Goal: Information Seeking & Learning: Learn about a topic

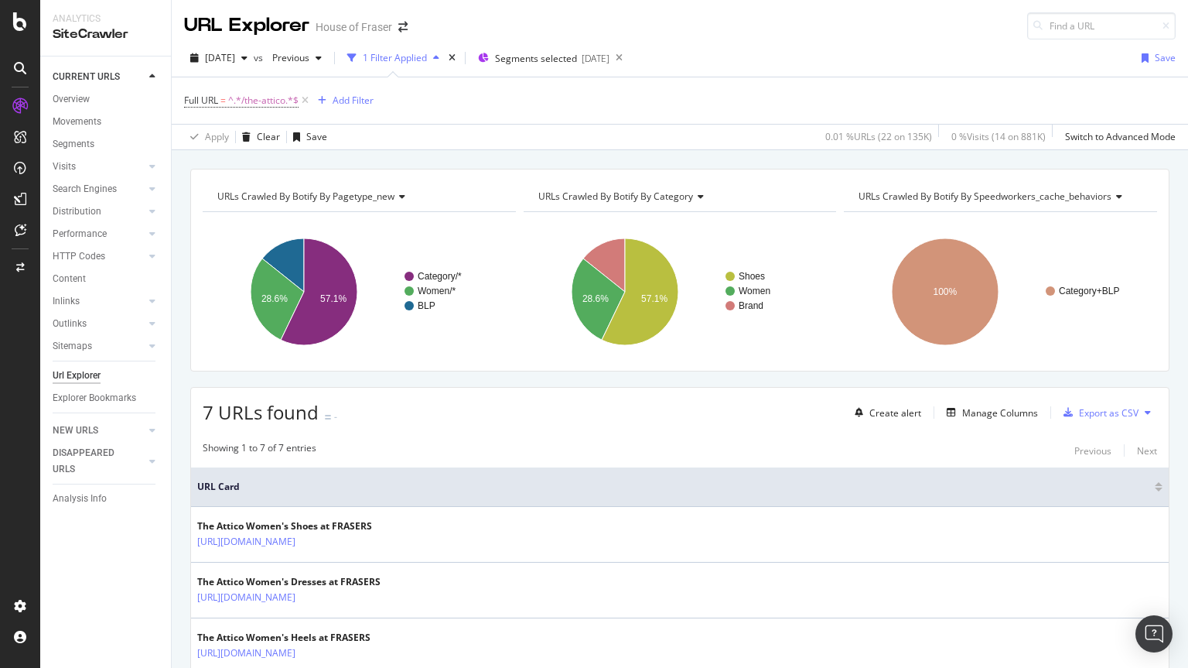
scroll to position [318, 0]
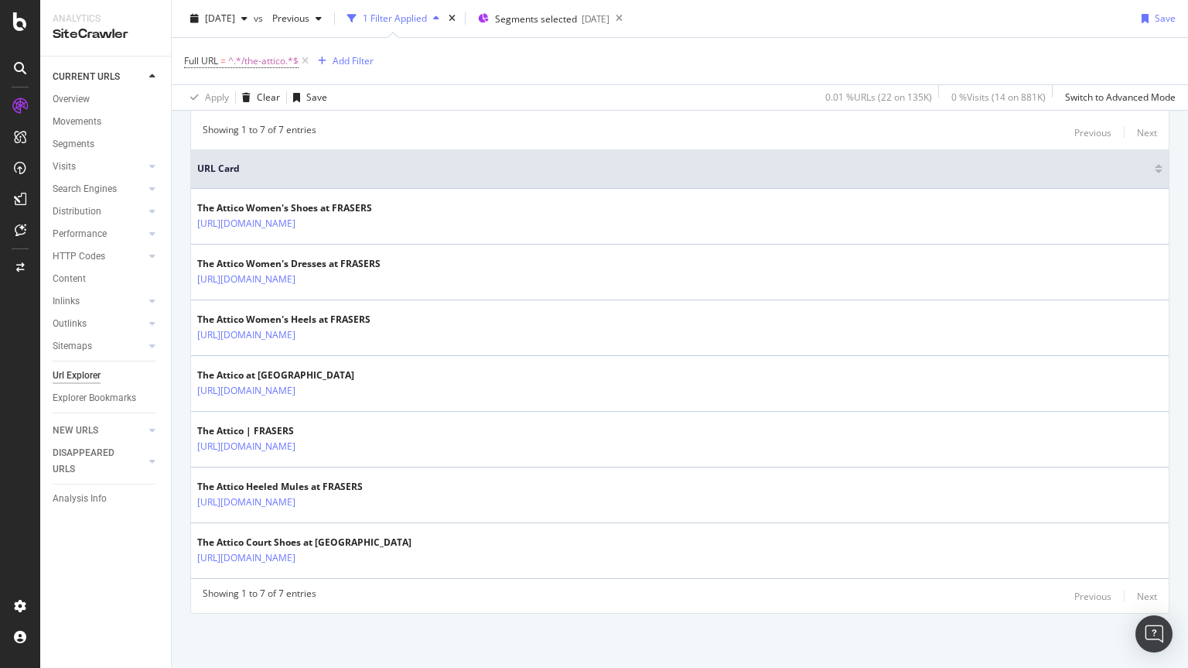
click at [258, 55] on span "^.*/the-attico.*$" at bounding box center [263, 61] width 70 height 22
click at [257, 122] on input "/the-attico" at bounding box center [271, 125] width 146 height 25
type input "/us-polo-assn"
click at [347, 157] on div "Apply" at bounding box center [355, 158] width 24 height 13
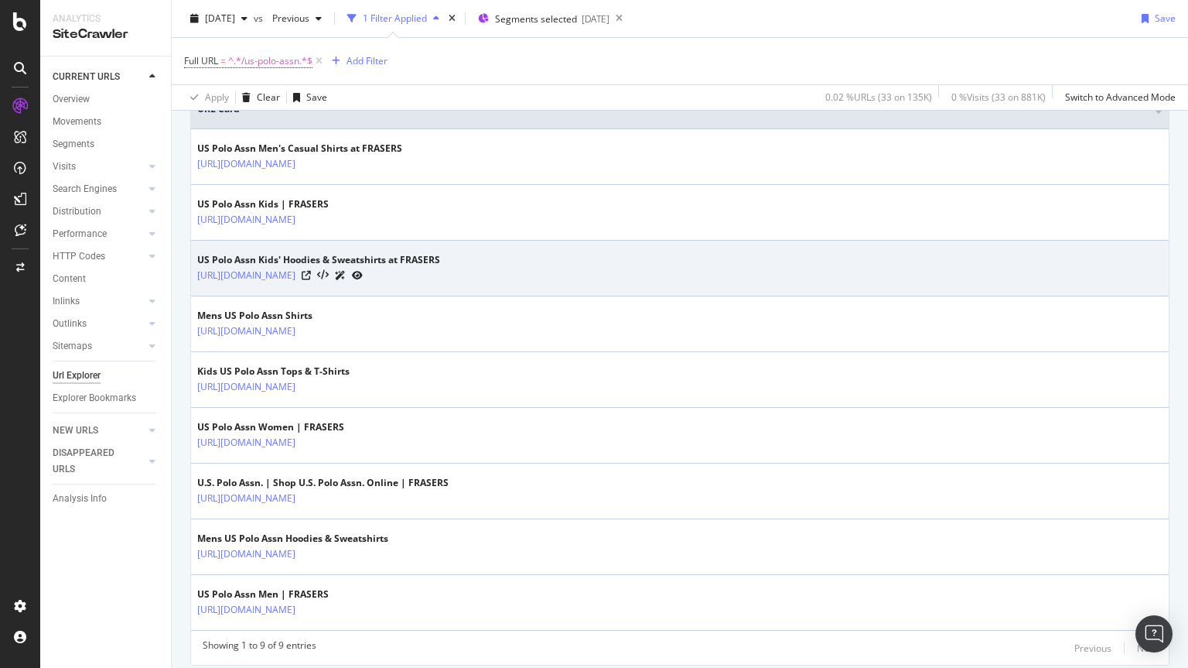
scroll to position [399, 0]
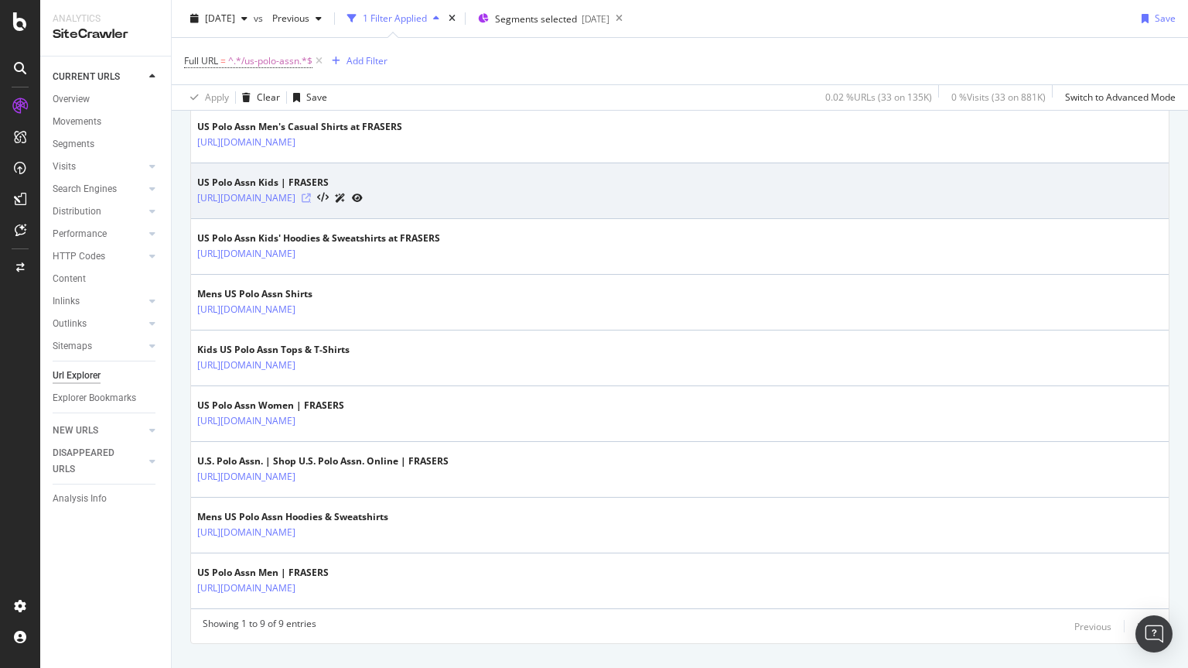
click at [311, 197] on icon at bounding box center [306, 197] width 9 height 9
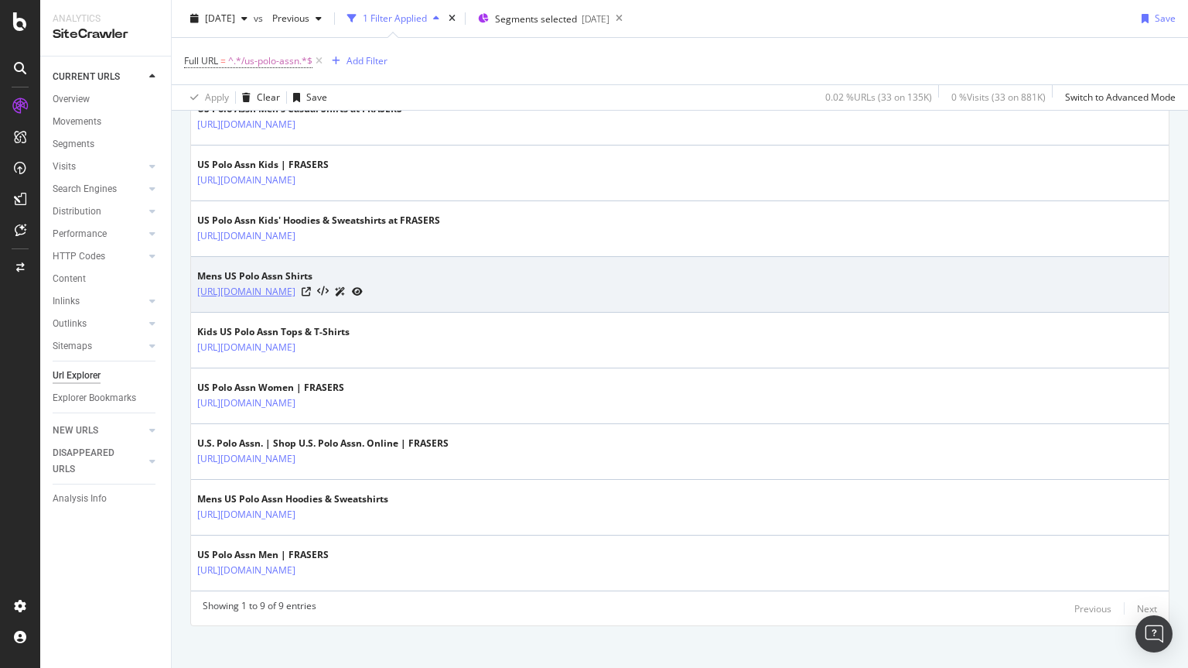
scroll to position [429, 0]
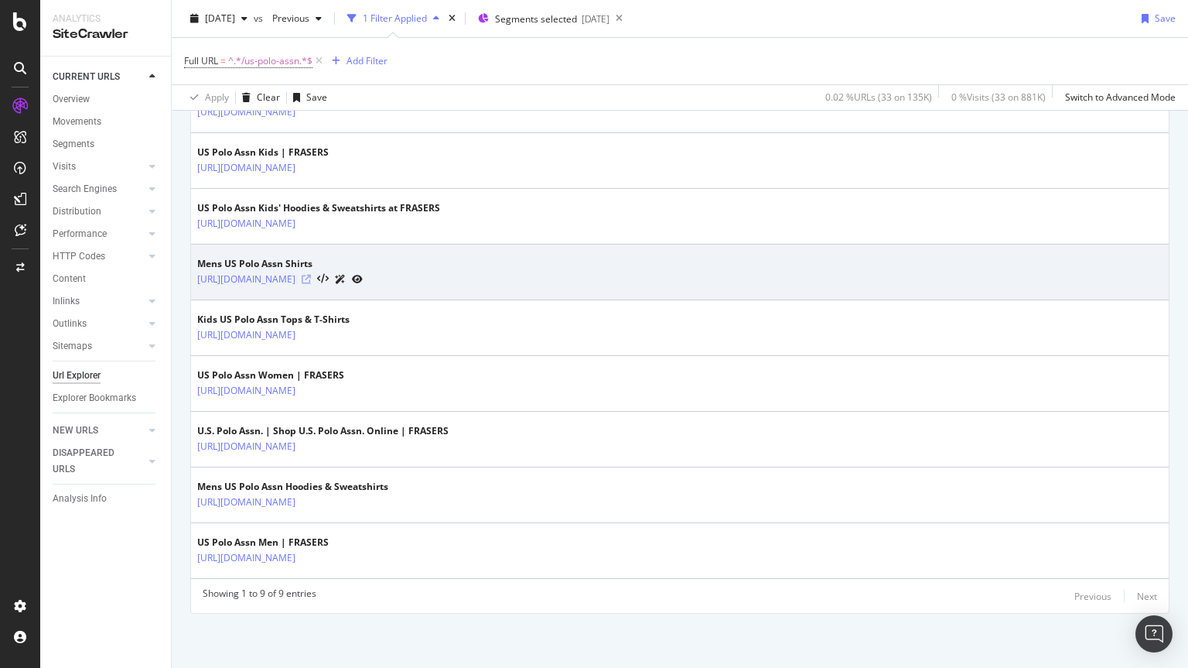
click at [311, 277] on icon at bounding box center [306, 279] width 9 height 9
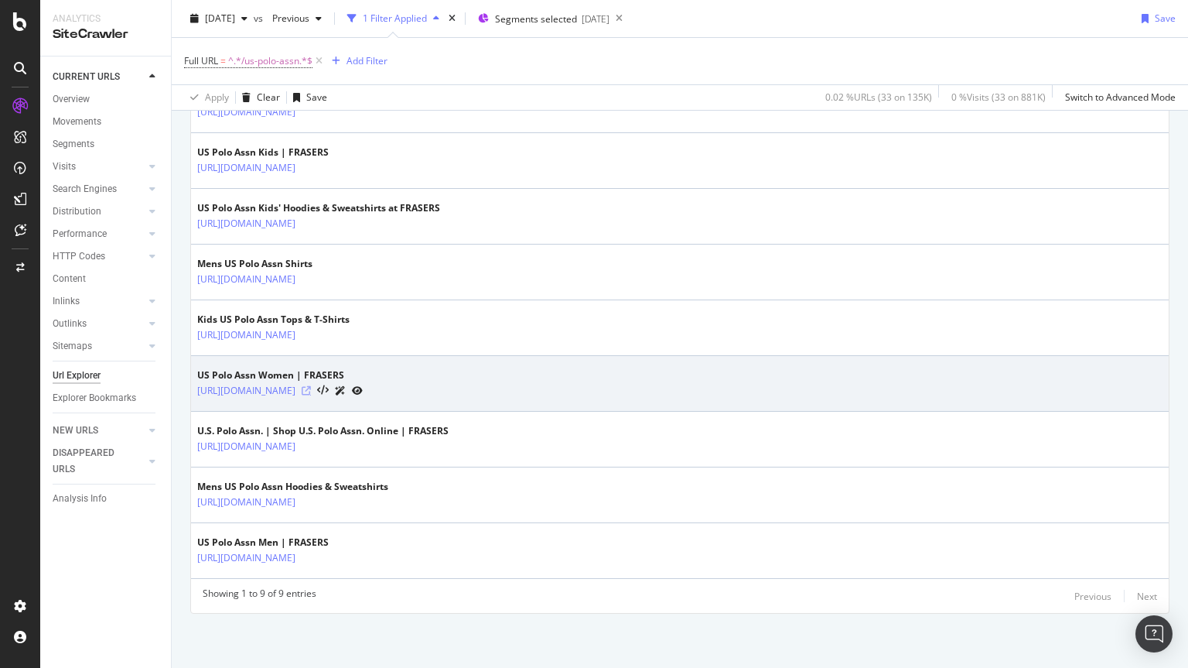
click at [311, 389] on icon at bounding box center [306, 390] width 9 height 9
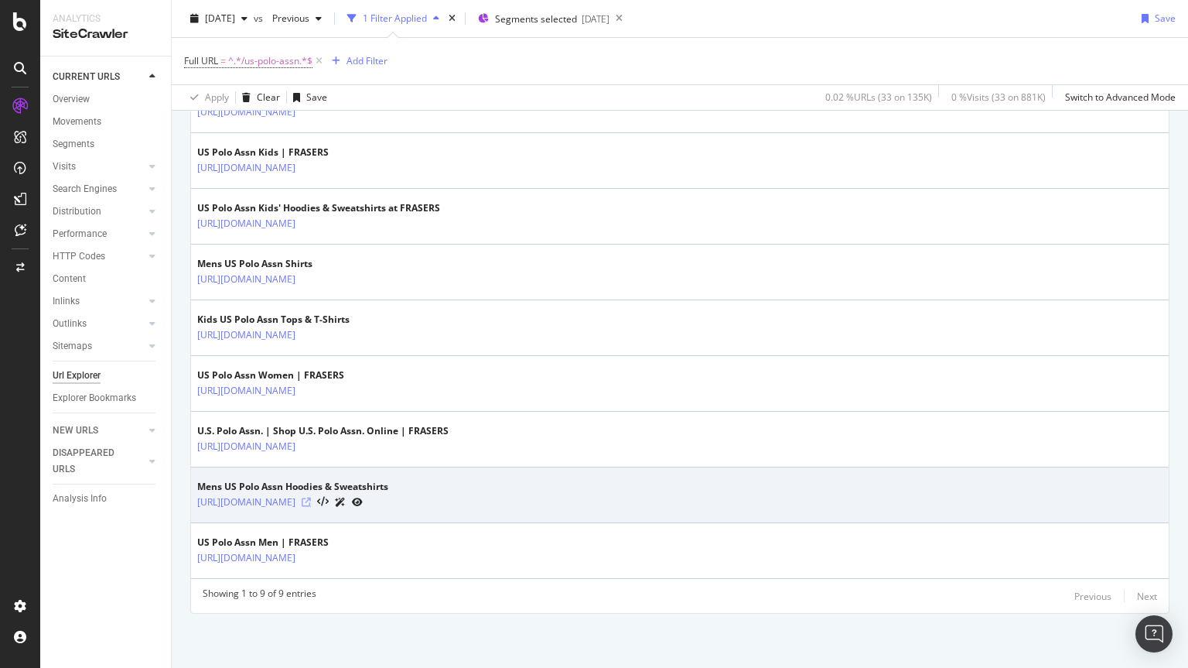
click at [311, 500] on icon at bounding box center [306, 501] width 9 height 9
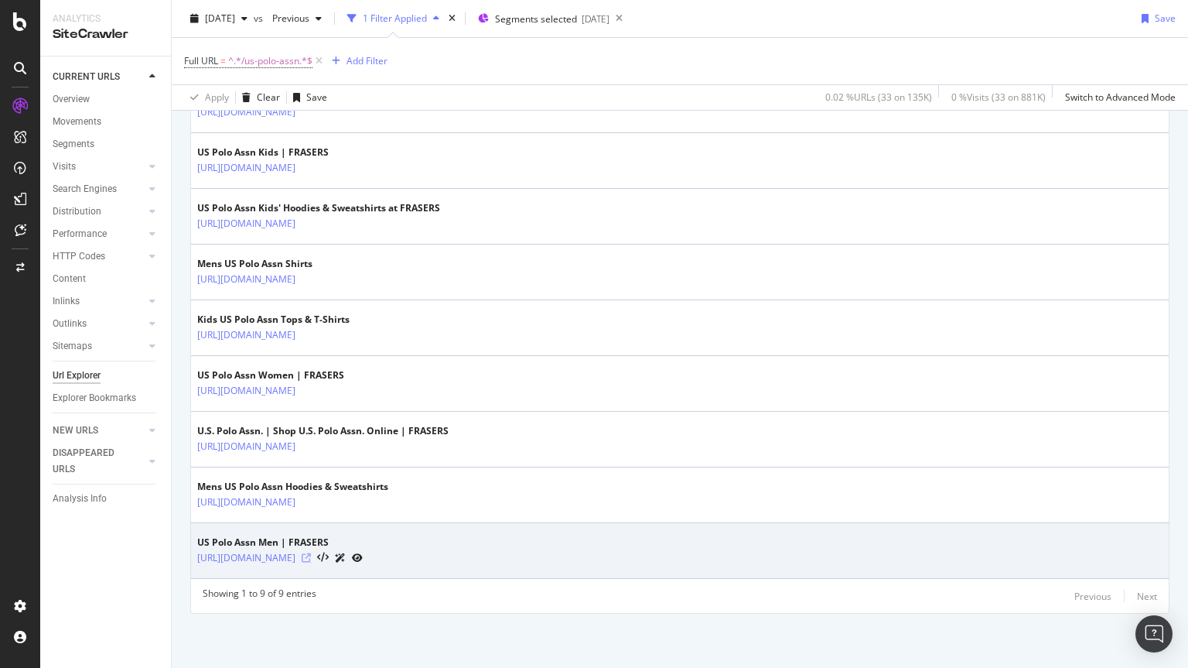
click at [311, 558] on icon at bounding box center [306, 557] width 9 height 9
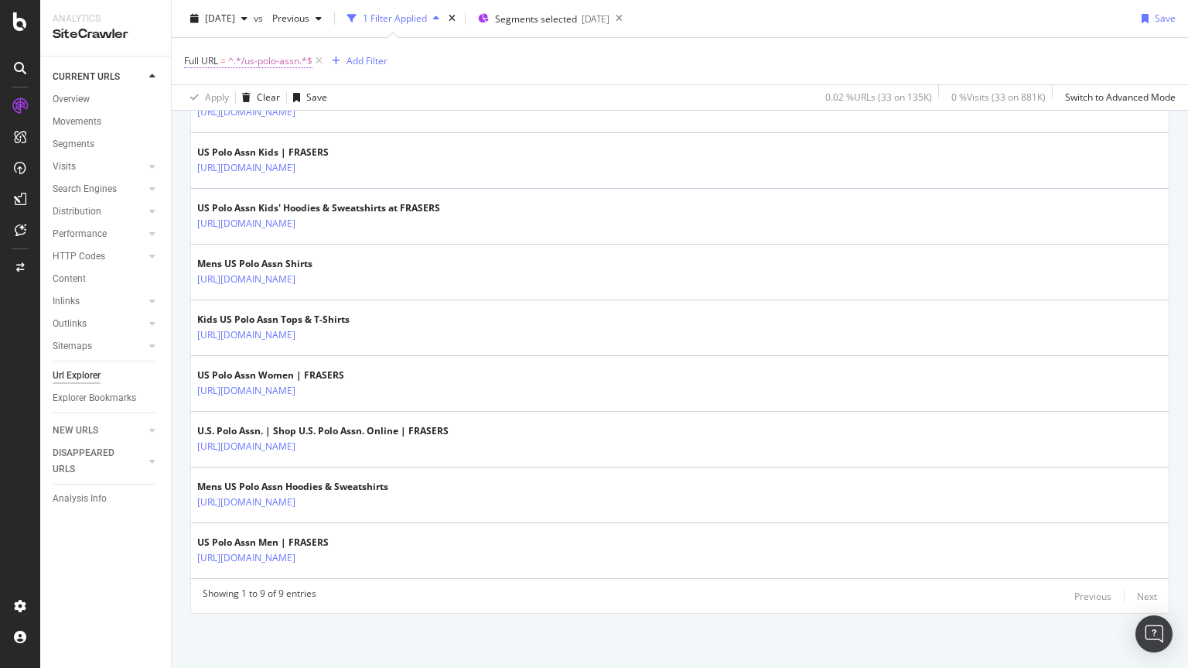
click at [284, 61] on span "^.*/us-polo-assn.*$" at bounding box center [270, 61] width 84 height 22
click at [289, 128] on input "/us-polo-assn" at bounding box center [271, 125] width 146 height 25
paste input "velvet-by-[PERSON_NAME]-and-[PERSON_NAME]"
type input "velvet-by-[PERSON_NAME]-and-[PERSON_NAME]"
click at [342, 153] on div "button" at bounding box center [333, 157] width 21 height 9
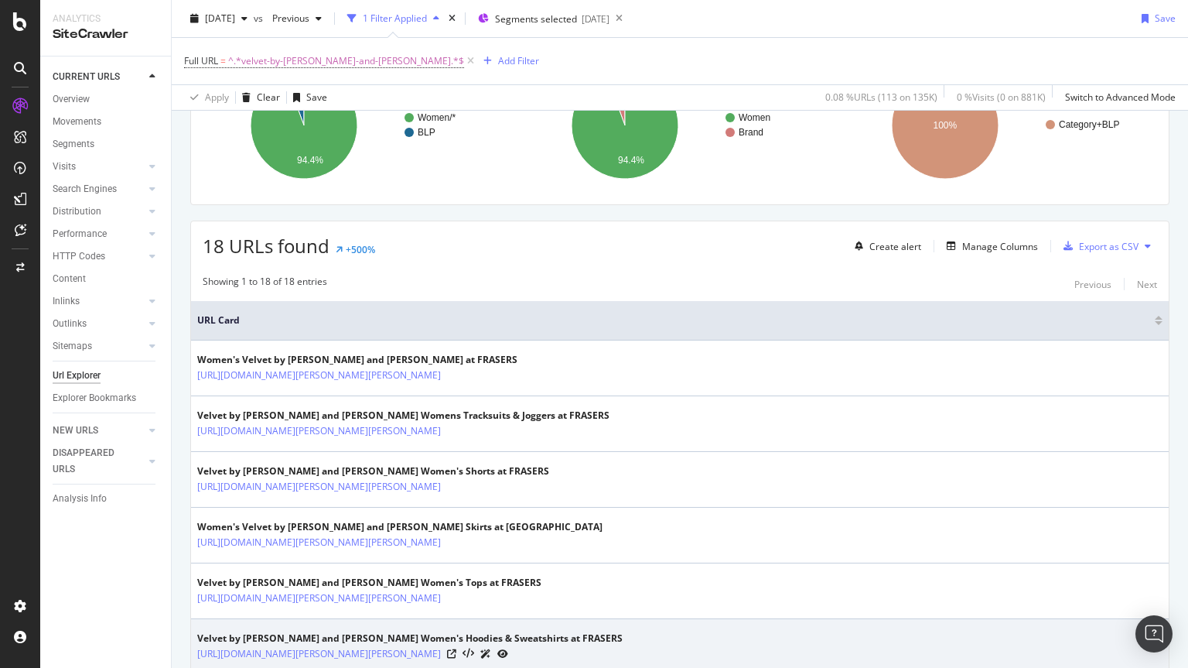
scroll to position [181, 0]
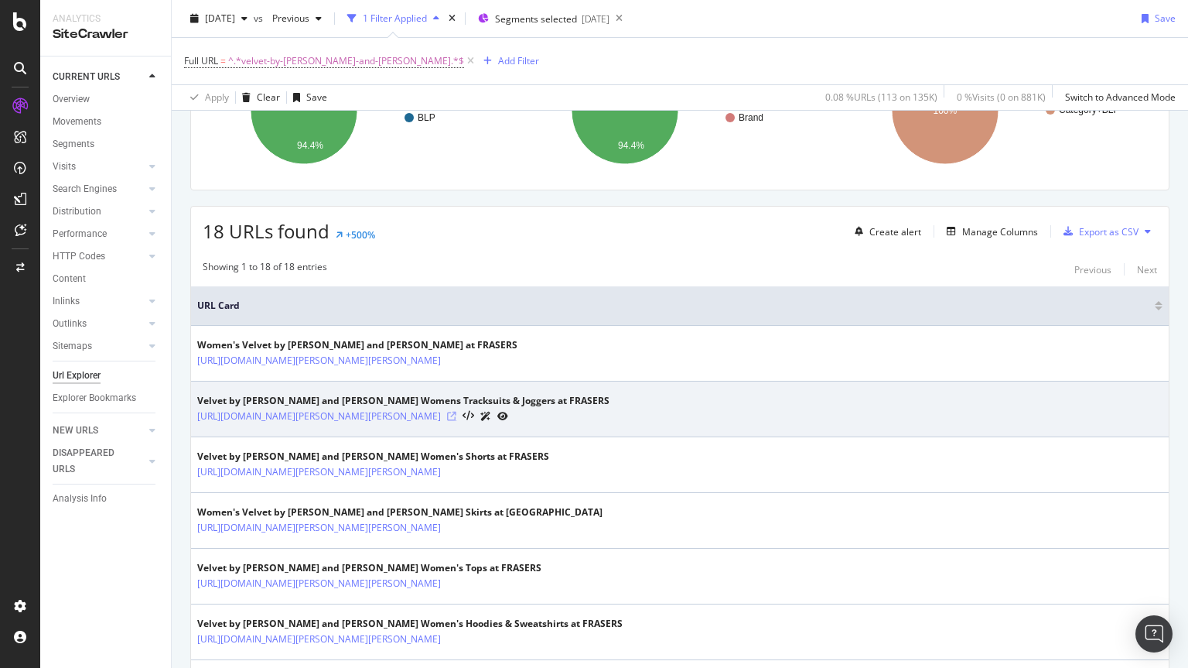
click at [456, 415] on icon at bounding box center [451, 415] width 9 height 9
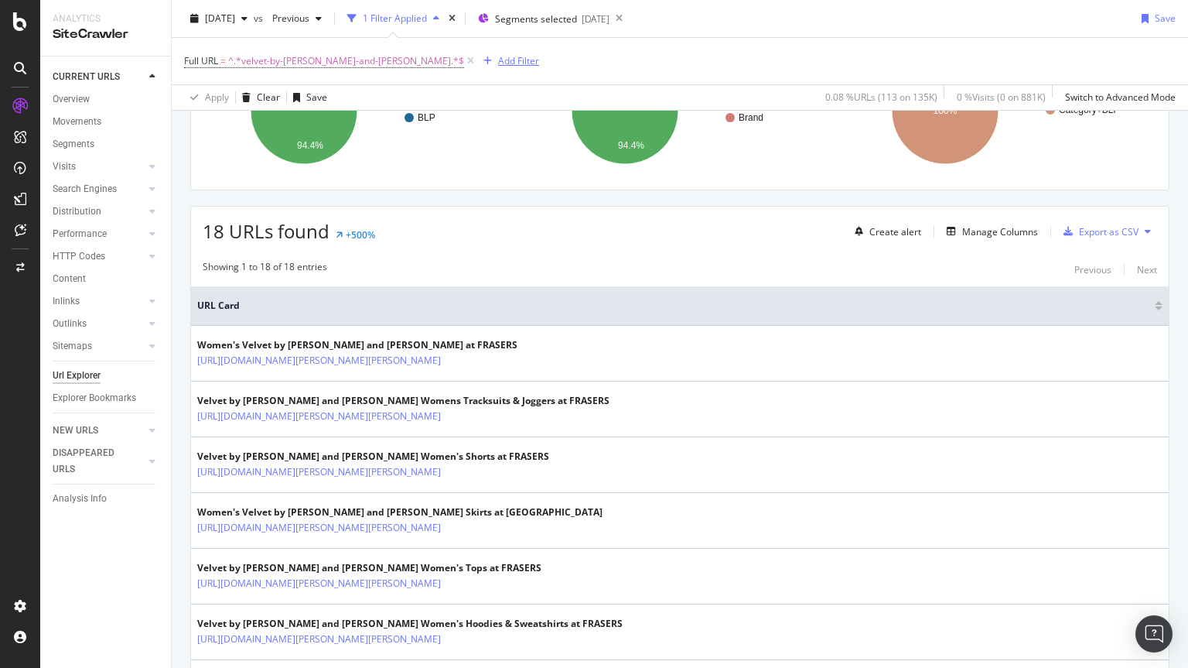
click at [477, 53] on div "Add Filter" at bounding box center [508, 61] width 62 height 17
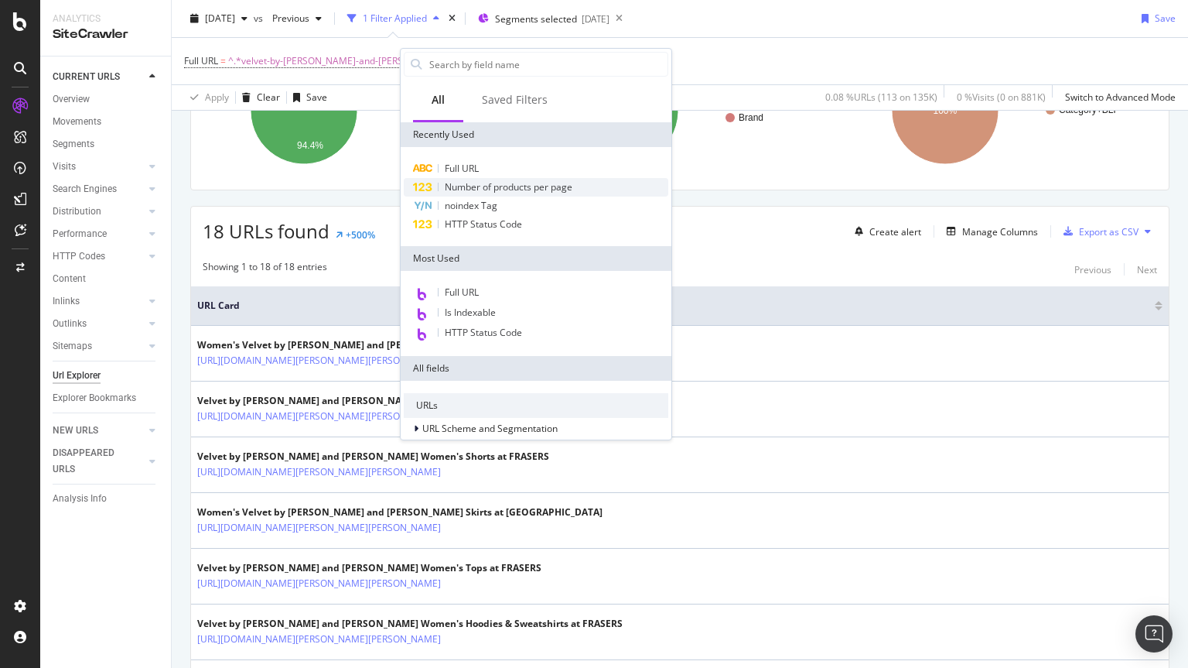
click at [452, 190] on span "Number of products per page" at bounding box center [509, 186] width 128 height 13
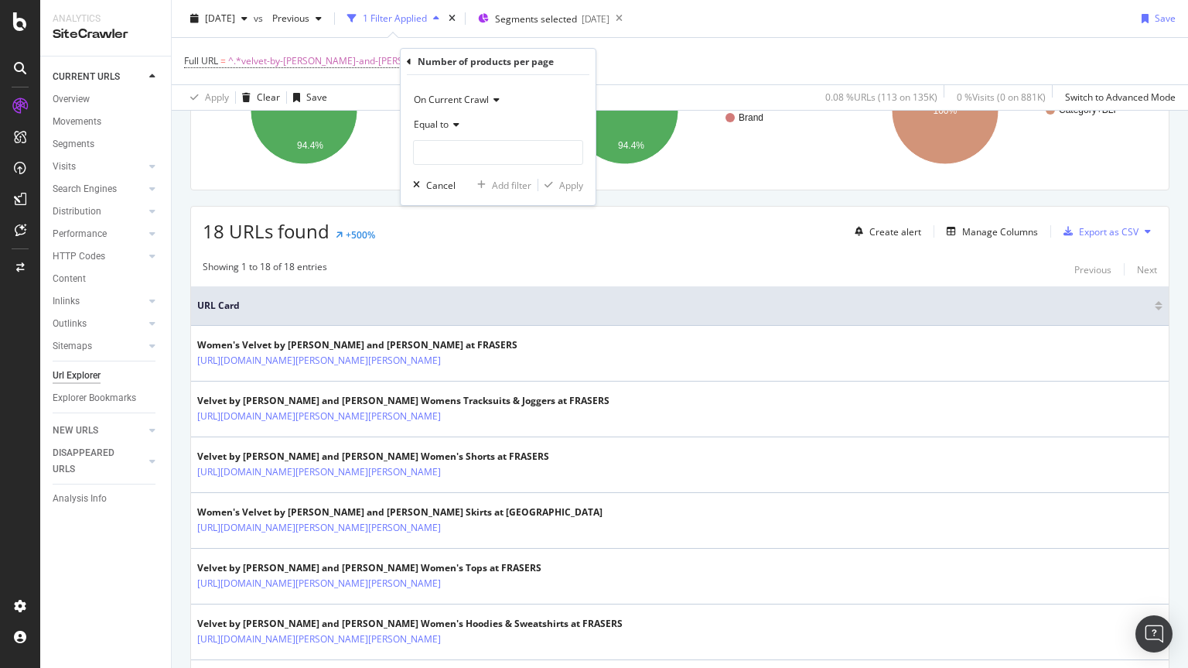
click at [436, 118] on span "Equal to" at bounding box center [431, 124] width 35 height 13
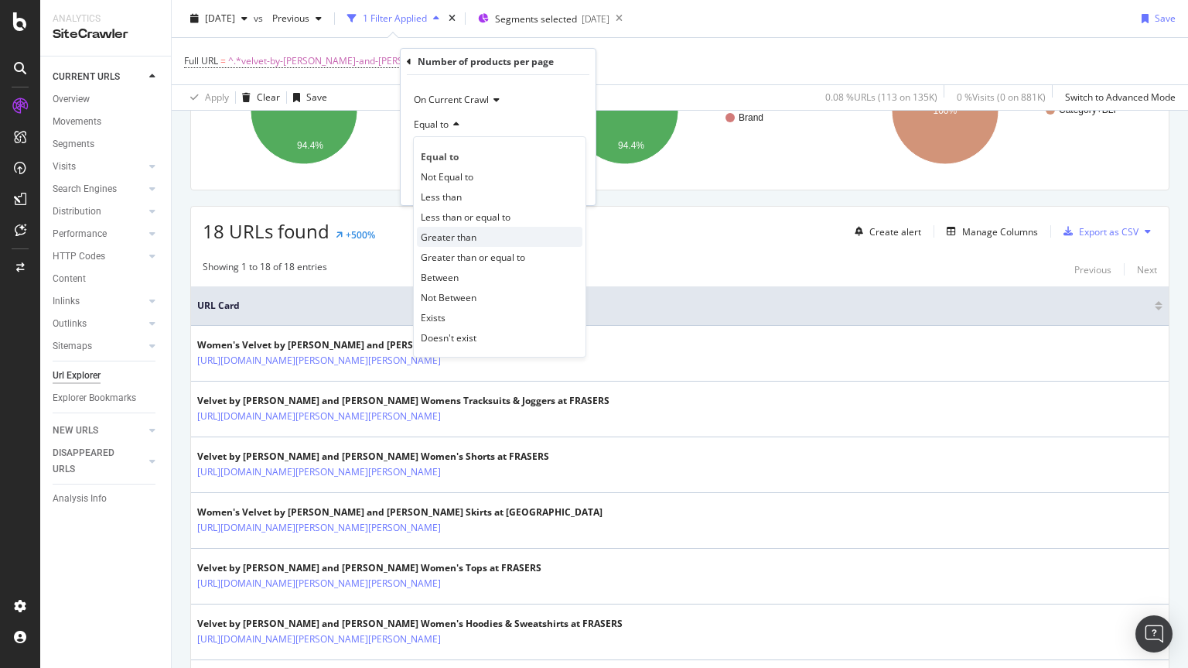
click at [437, 233] on span "Greater than" at bounding box center [449, 236] width 56 height 13
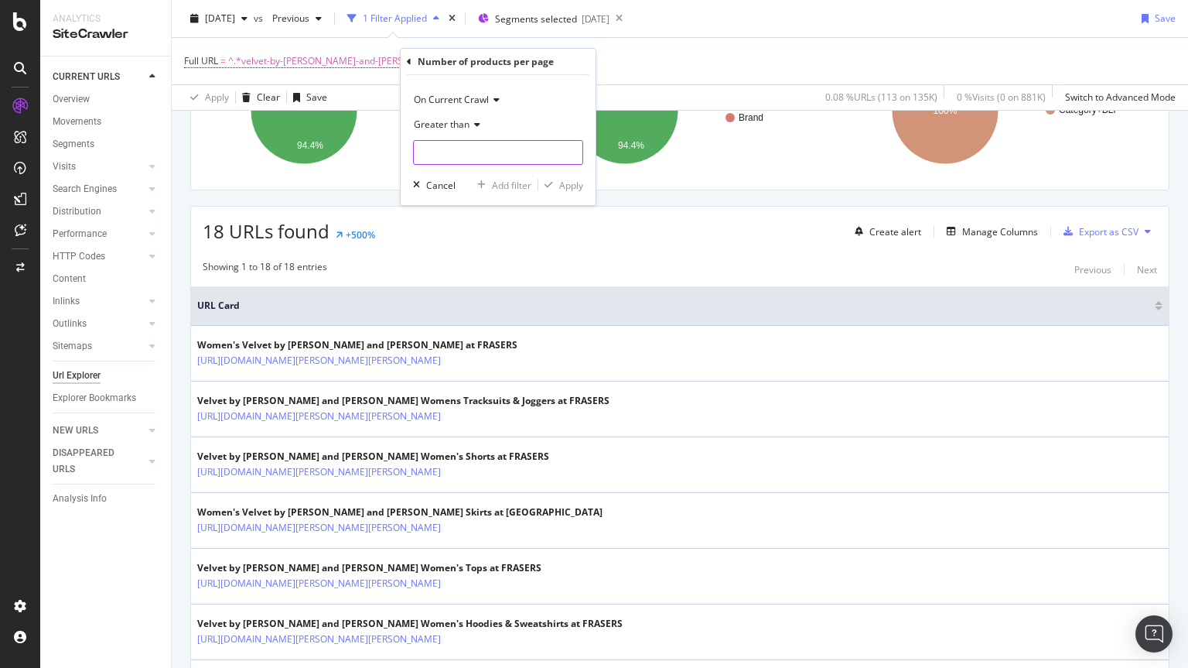
click at [428, 157] on input "number" at bounding box center [498, 152] width 170 height 25
type input "3"
click at [575, 183] on div "Apply" at bounding box center [571, 185] width 24 height 13
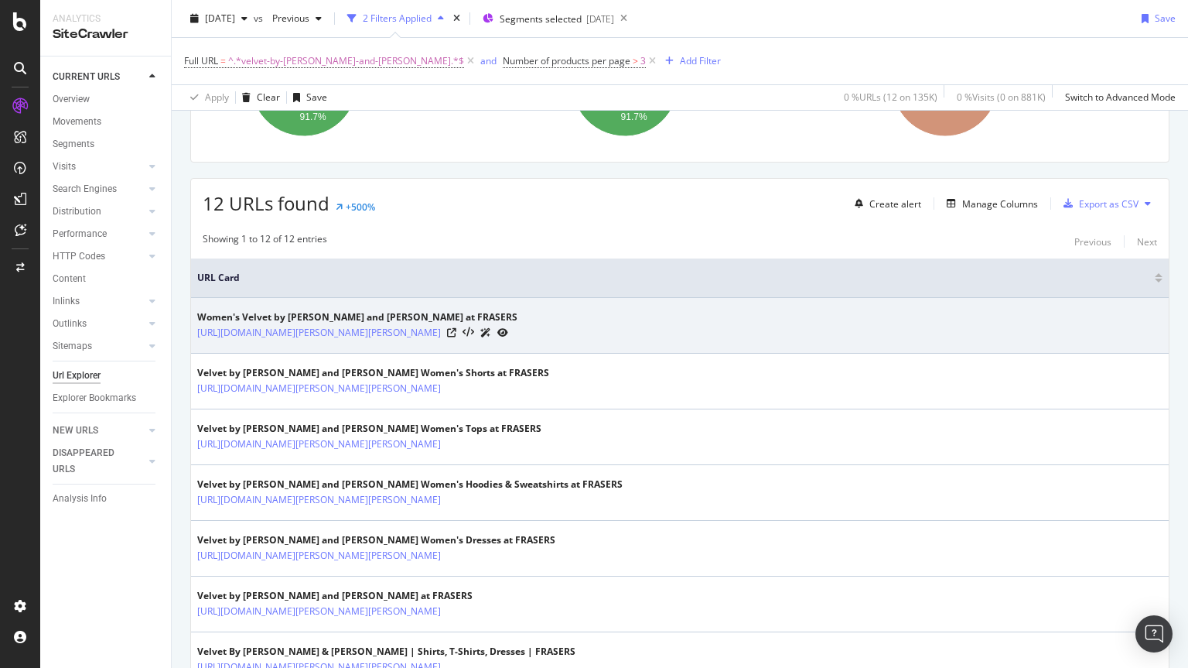
scroll to position [210, 0]
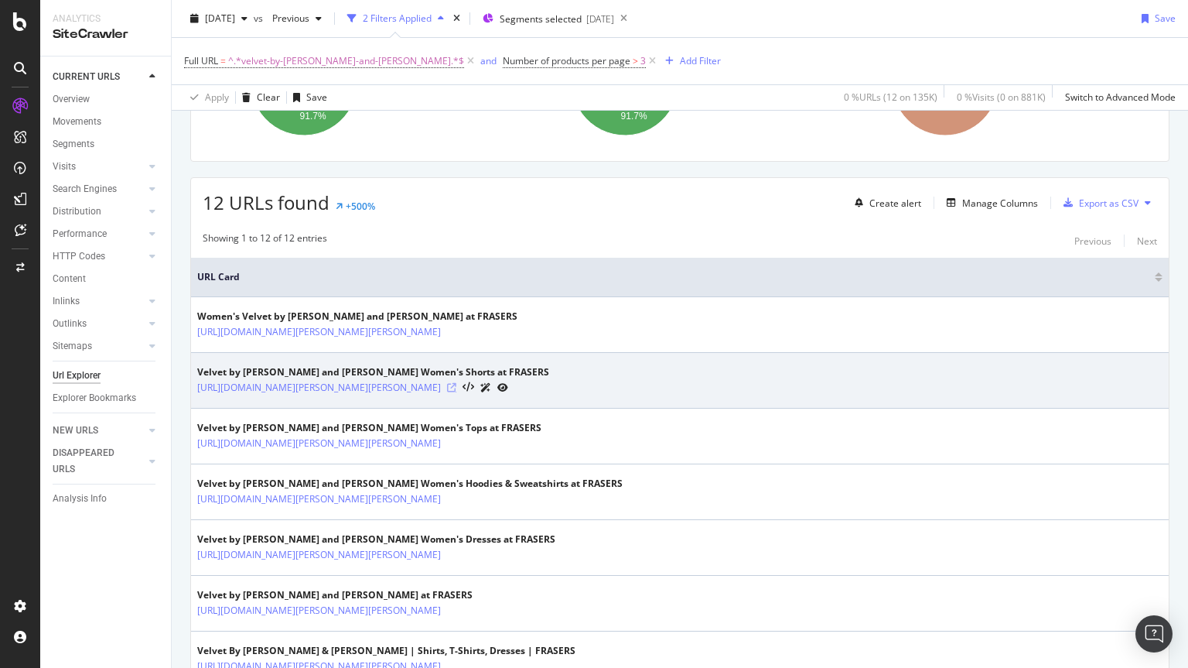
click at [456, 389] on icon at bounding box center [451, 387] width 9 height 9
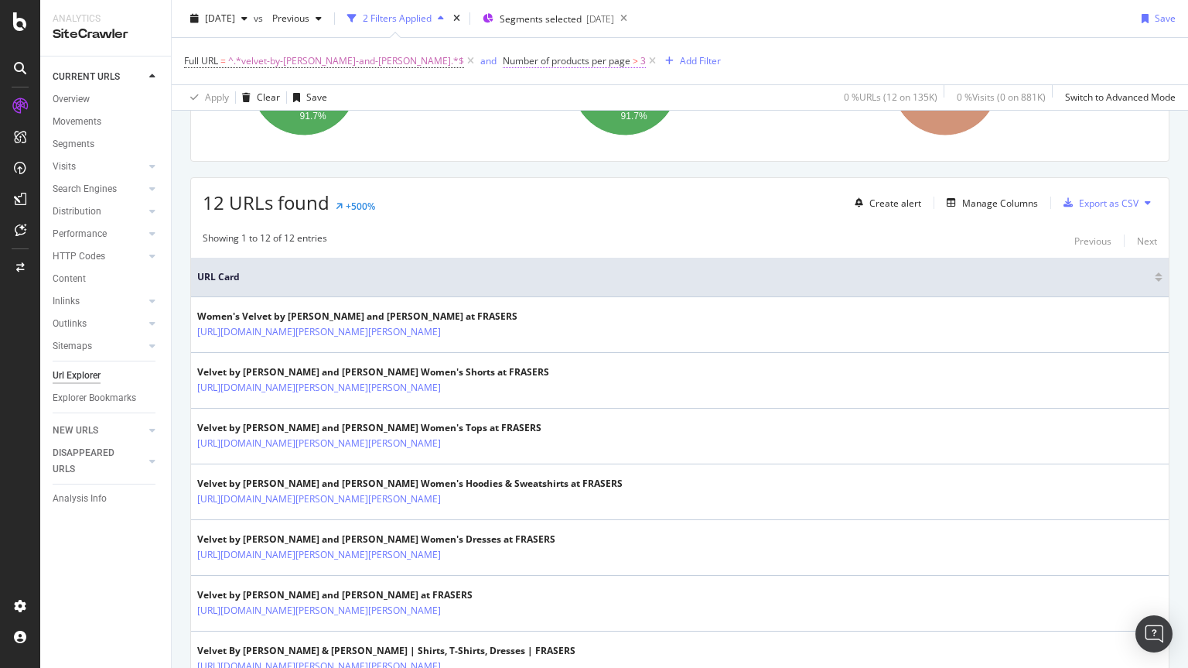
click at [534, 56] on span "Number of products per page" at bounding box center [567, 60] width 128 height 13
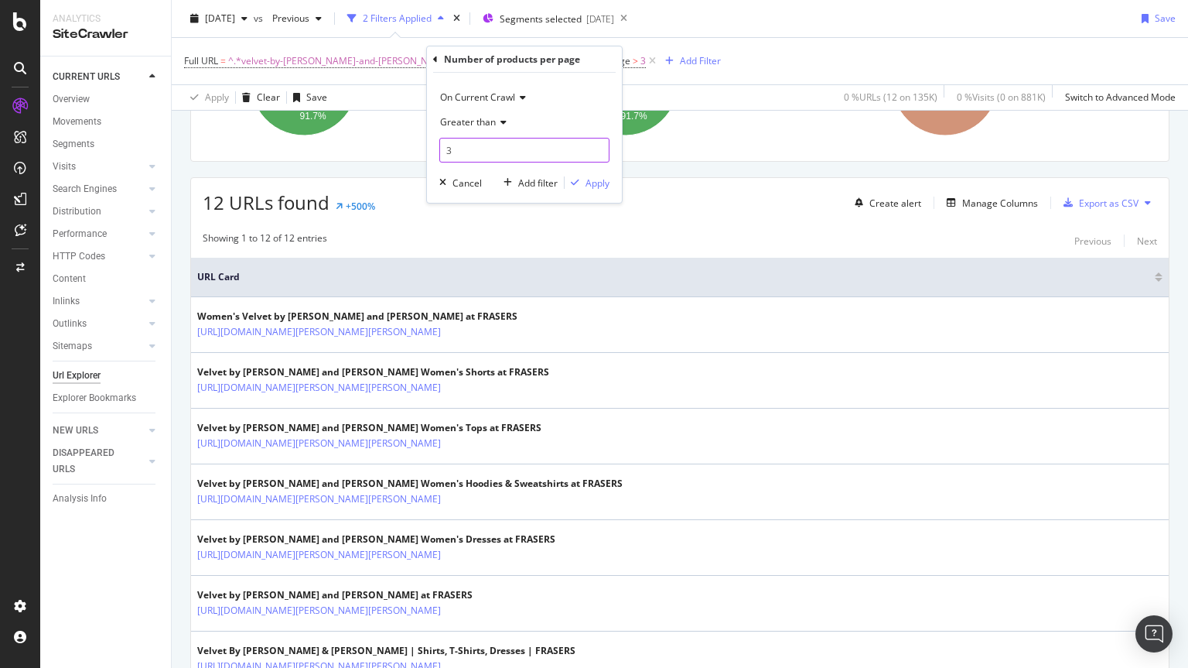
click at [473, 152] on input "3" at bounding box center [524, 150] width 170 height 25
type input "4"
click at [589, 179] on div "Apply" at bounding box center [598, 182] width 24 height 13
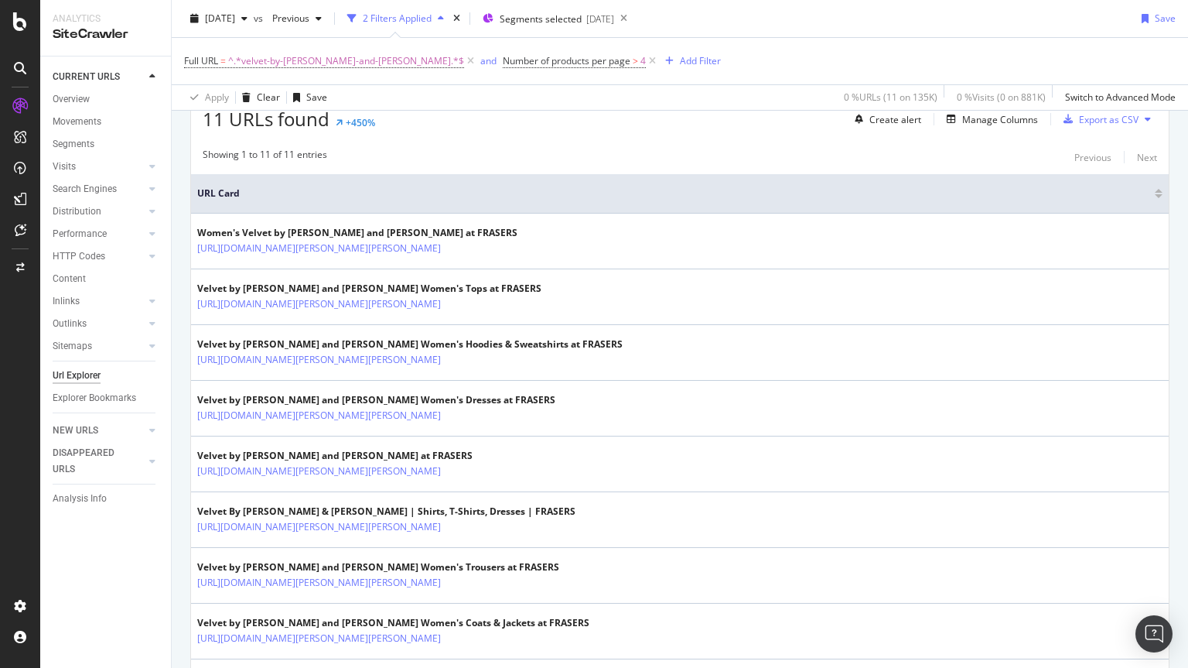
scroll to position [294, 0]
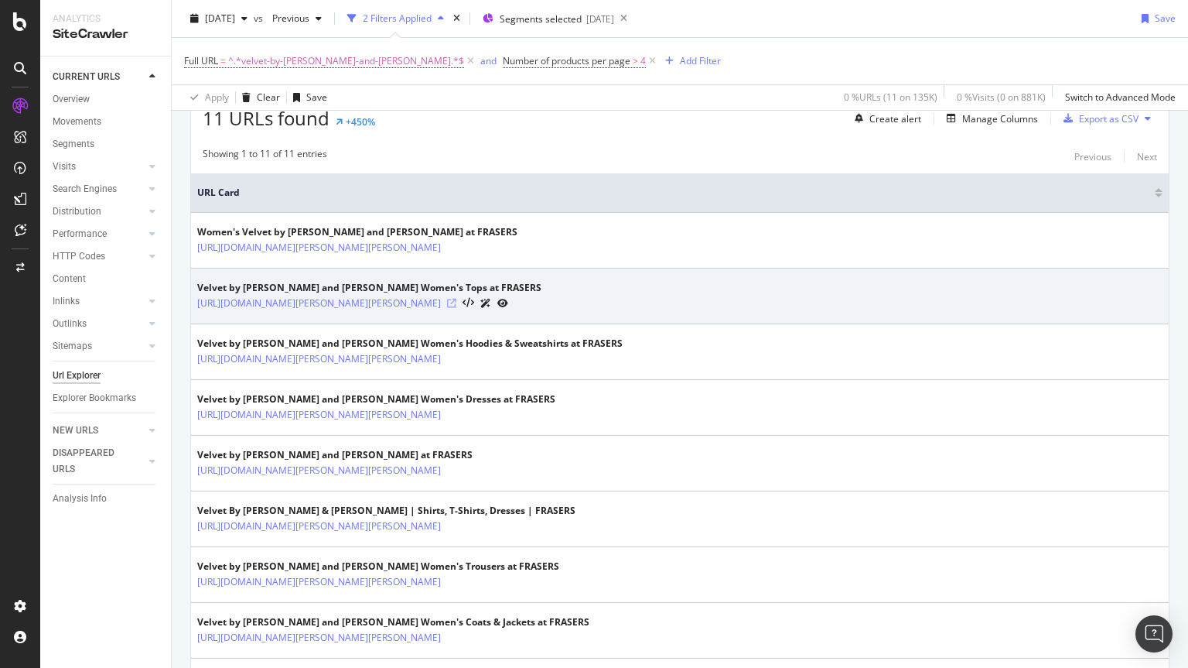
click at [456, 301] on icon at bounding box center [451, 303] width 9 height 9
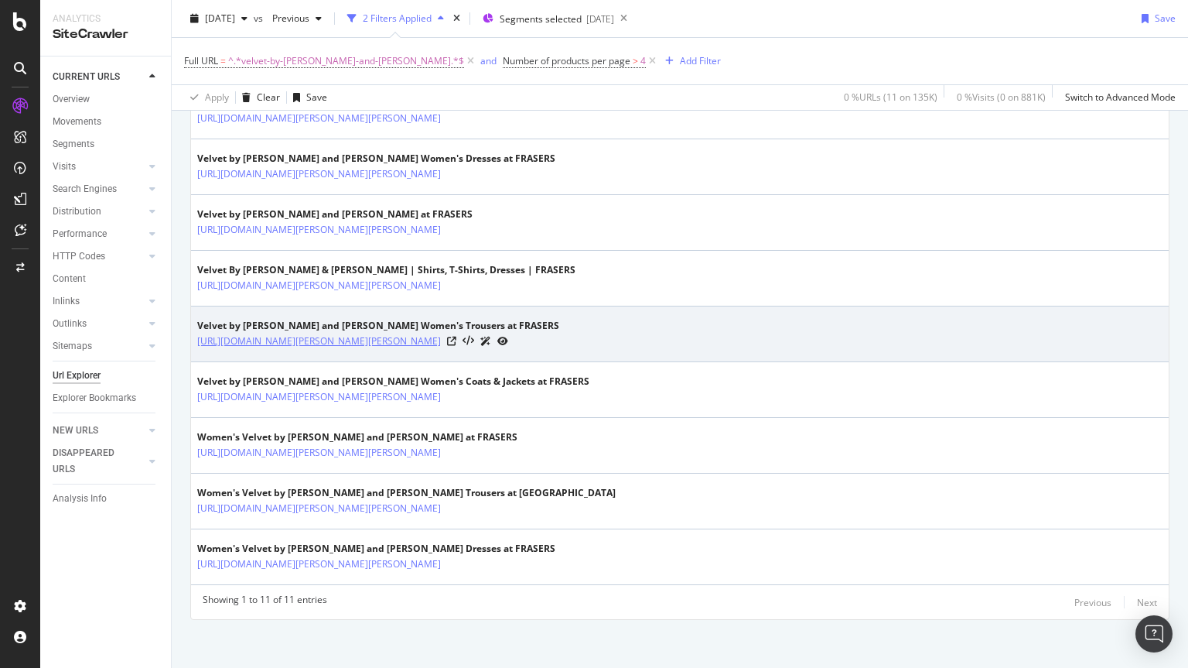
scroll to position [541, 0]
